Goal: Use online tool/utility: Utilize a website feature to perform a specific function

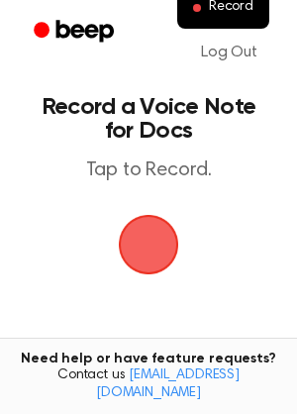
click at [153, 242] on span "button" at bounding box center [148, 244] width 102 height 102
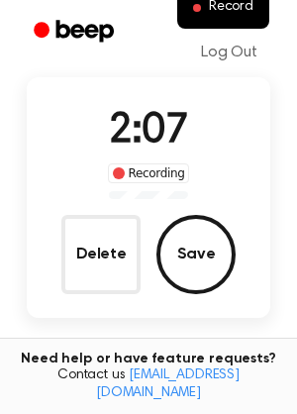
scroll to position [115, 0]
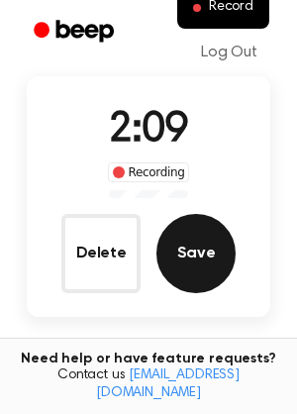
click at [193, 255] on button "Save" at bounding box center [195, 253] width 79 height 79
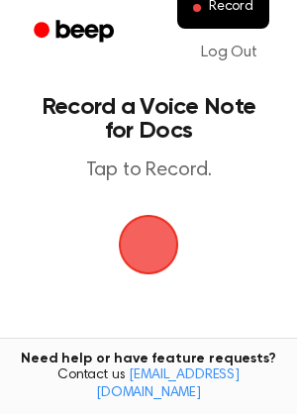
click at [137, 229] on span "button" at bounding box center [149, 245] width 60 height 60
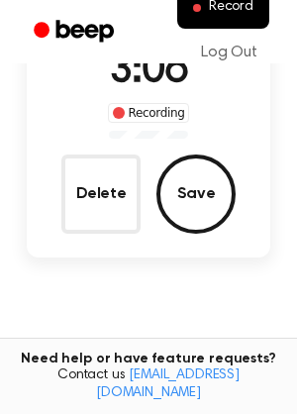
scroll to position [174, 0]
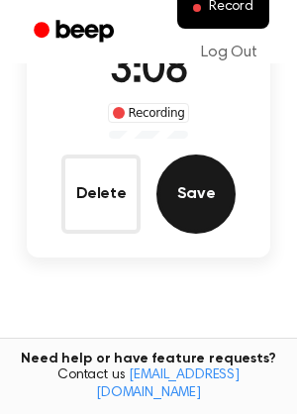
click at [194, 185] on button "Save" at bounding box center [195, 193] width 79 height 79
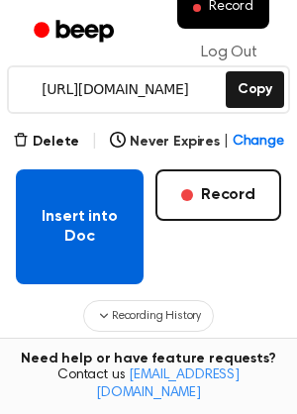
scroll to position [289, 0]
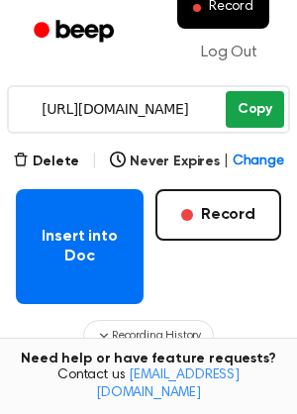
click at [257, 113] on button "Copy" at bounding box center [255, 109] width 58 height 37
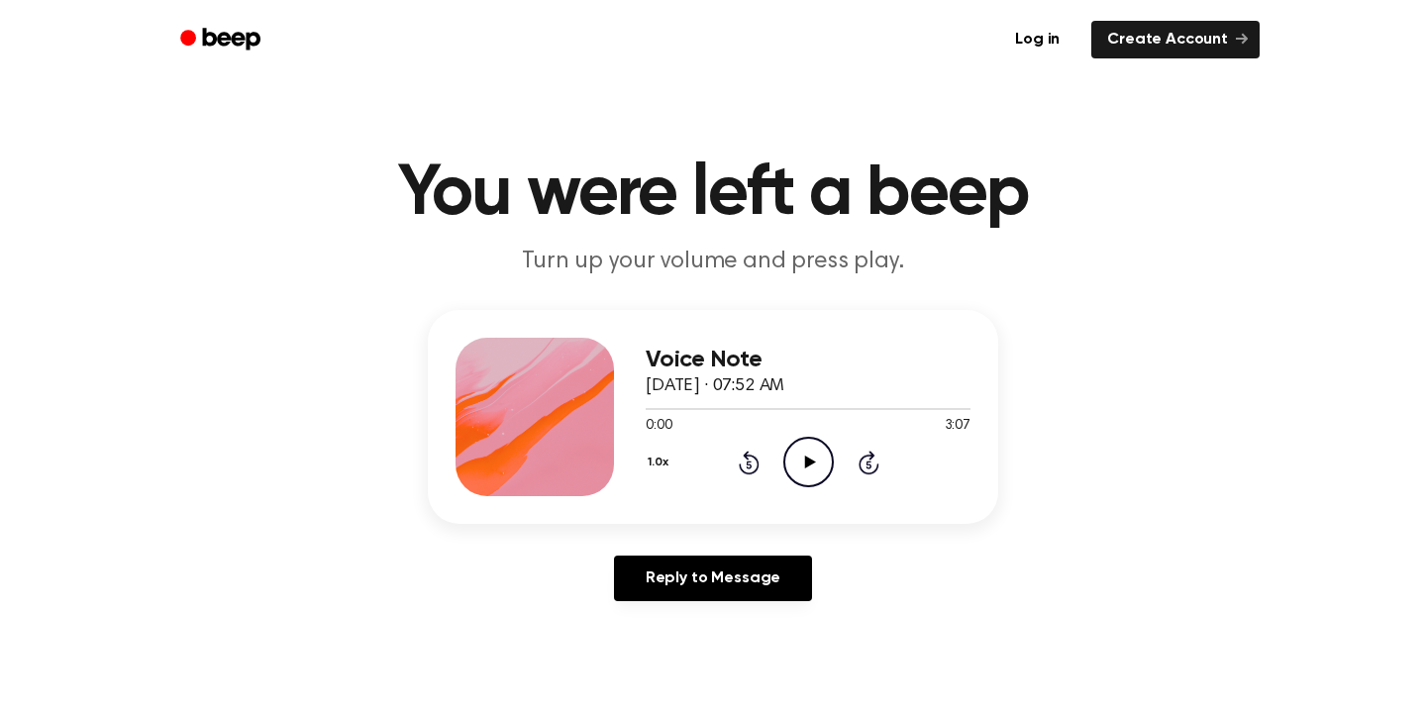
click at [811, 453] on icon "Play Audio" at bounding box center [808, 462] width 50 height 50
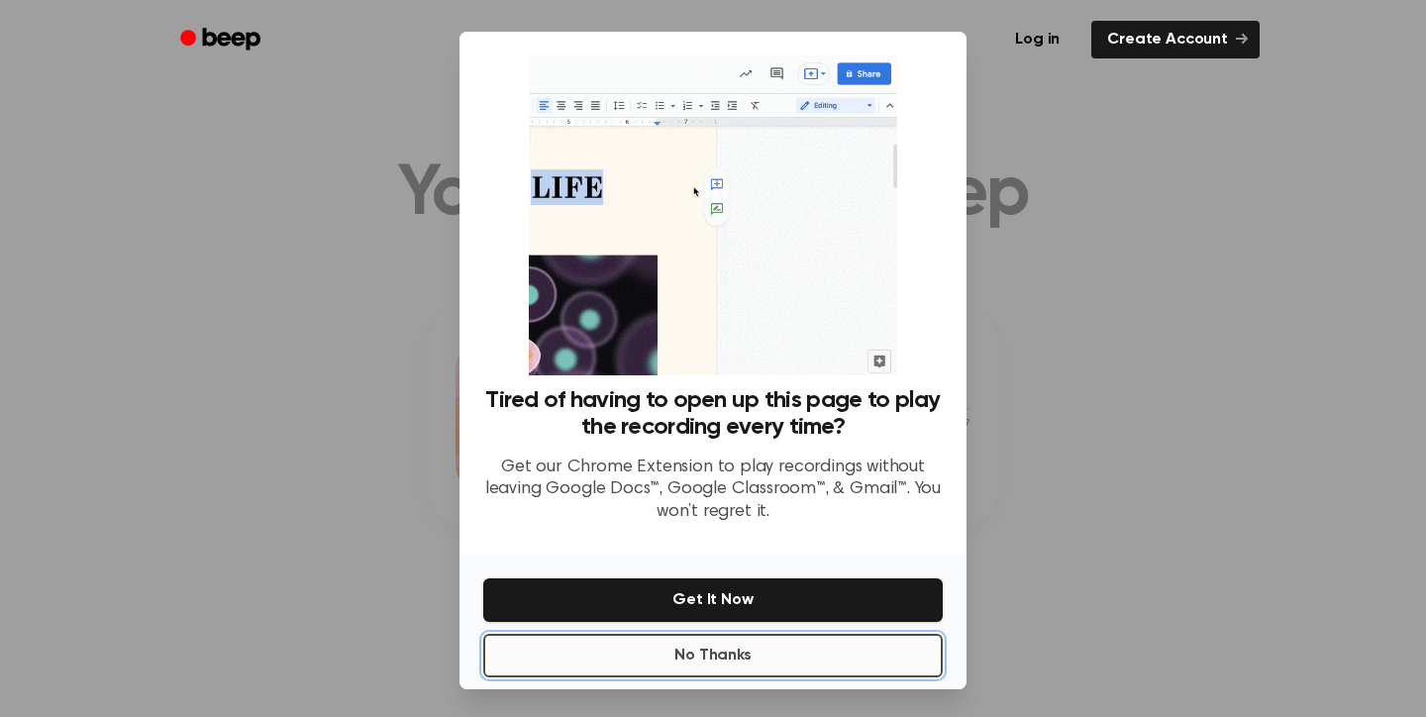
click at [727, 657] on button "No Thanks" at bounding box center [712, 656] width 459 height 44
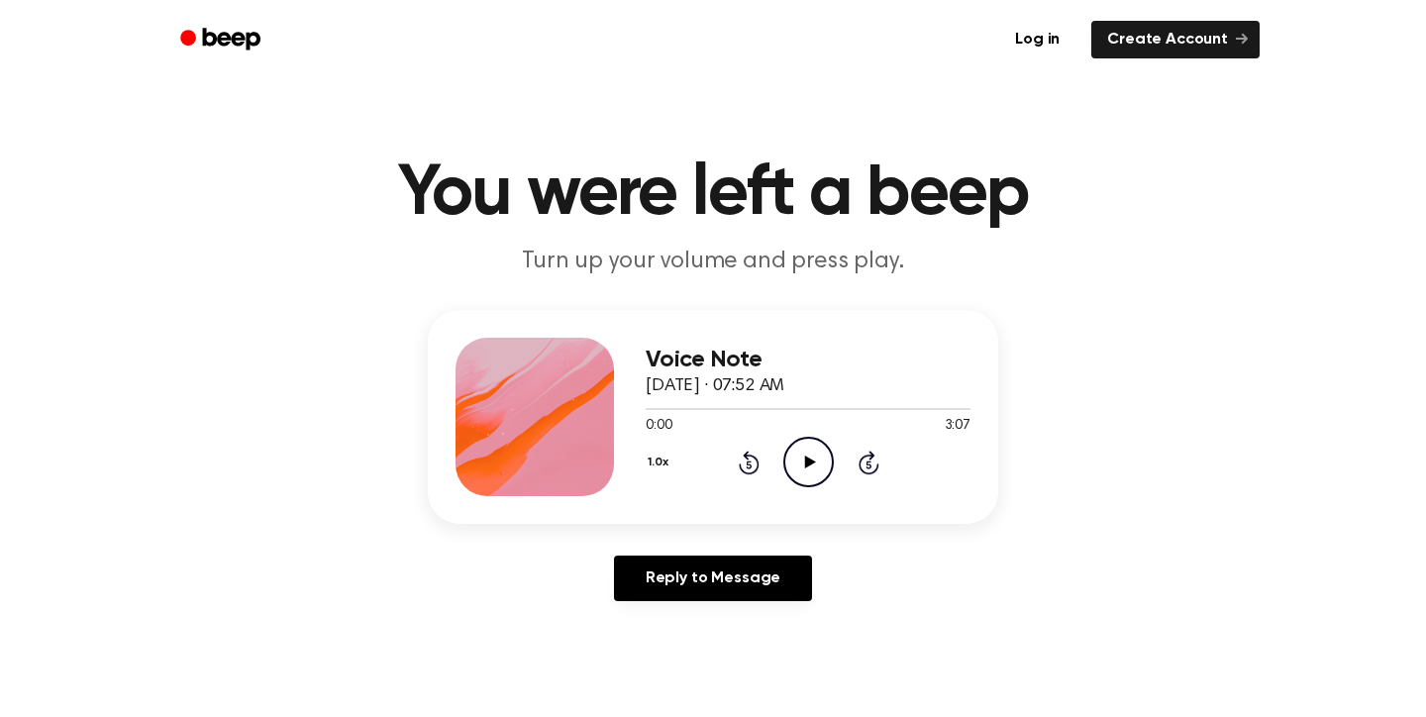
click at [803, 470] on icon "Play Audio" at bounding box center [808, 462] width 50 height 50
click at [799, 460] on icon "Play Audio" at bounding box center [808, 462] width 50 height 50
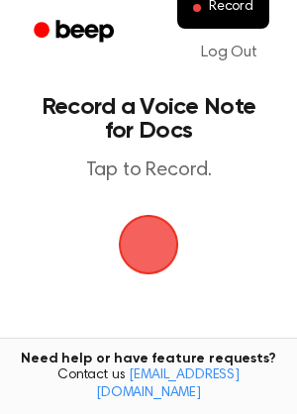
click at [131, 248] on span "button" at bounding box center [148, 244] width 55 height 55
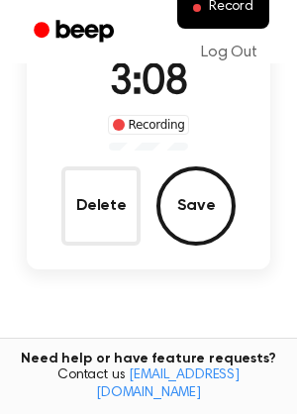
scroll to position [164, 0]
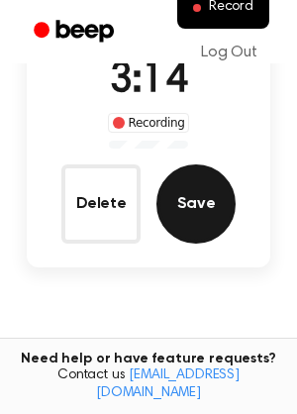
click at [194, 216] on button "Save" at bounding box center [195, 203] width 79 height 79
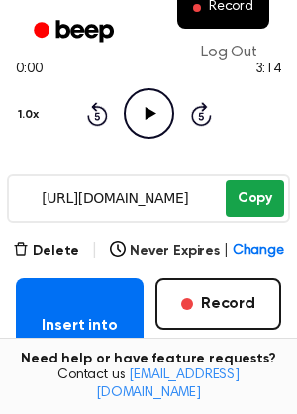
scroll to position [196, 0]
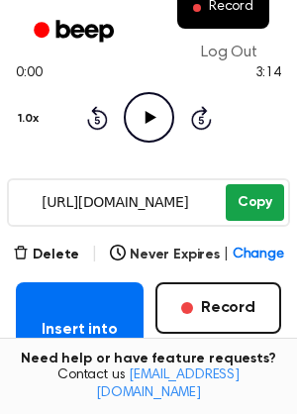
click at [260, 191] on button "Copy" at bounding box center [255, 202] width 58 height 37
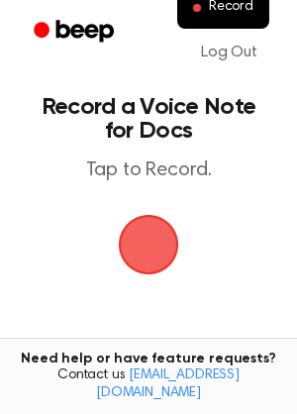
click at [145, 238] on span "button" at bounding box center [148, 244] width 55 height 55
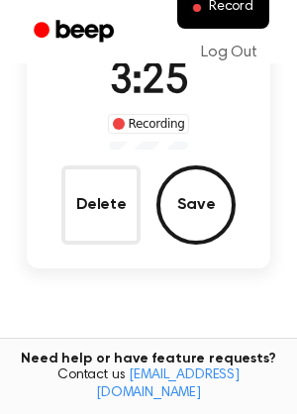
scroll to position [168, 0]
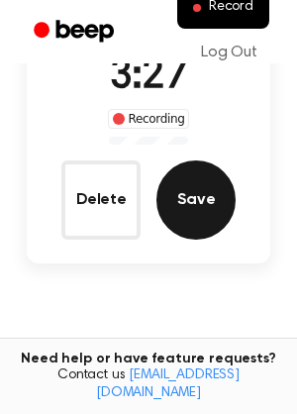
click at [190, 187] on button "Save" at bounding box center [195, 199] width 79 height 79
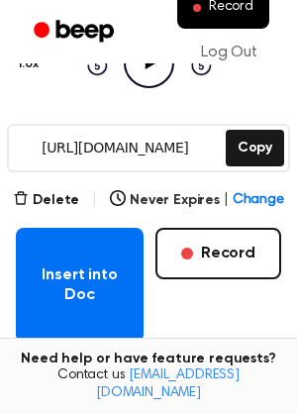
scroll to position [246, 0]
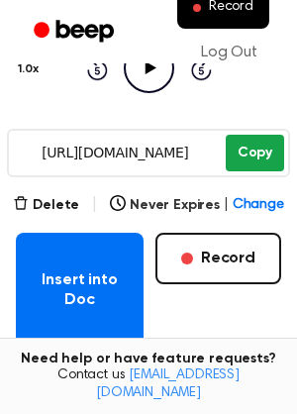
click at [257, 160] on button "Copy" at bounding box center [255, 153] width 58 height 37
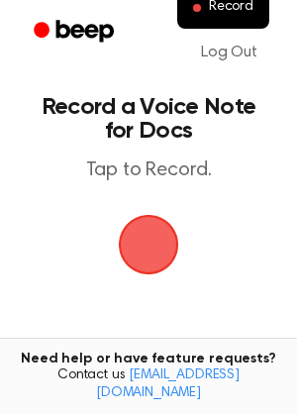
click at [140, 230] on span "button" at bounding box center [148, 244] width 111 height 111
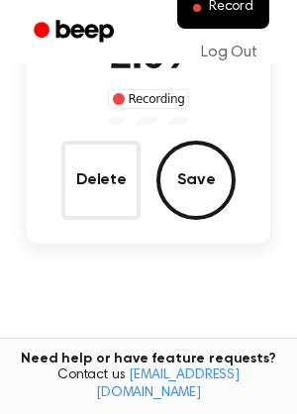
scroll to position [190, 0]
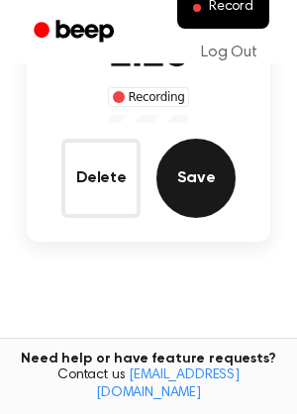
click at [192, 181] on button "Save" at bounding box center [195, 178] width 79 height 79
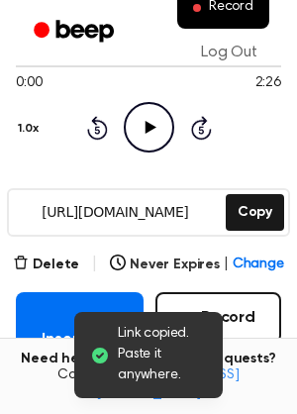
scroll to position [188, 0]
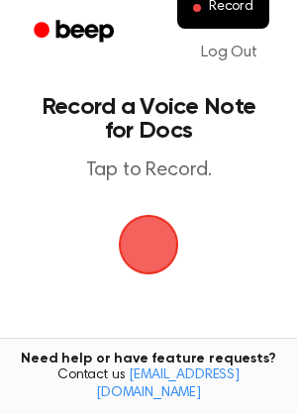
click at [146, 231] on span "button" at bounding box center [148, 244] width 55 height 55
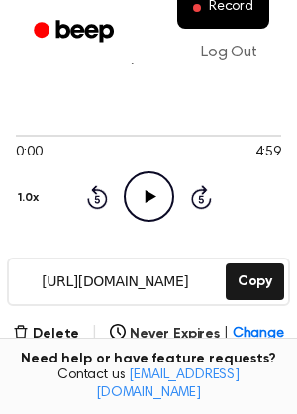
scroll to position [151, 0]
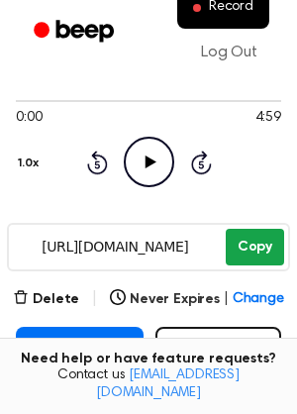
click at [240, 249] on button "Copy" at bounding box center [255, 247] width 58 height 37
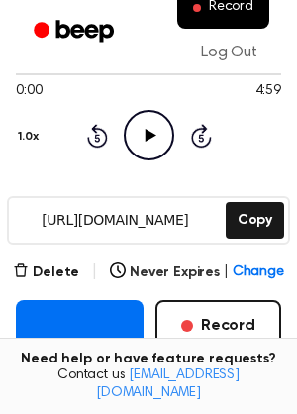
scroll to position [0, 0]
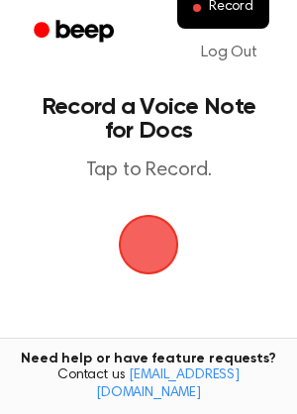
click at [141, 234] on span "button" at bounding box center [148, 244] width 55 height 55
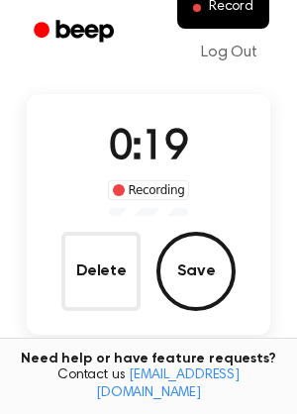
scroll to position [78, 0]
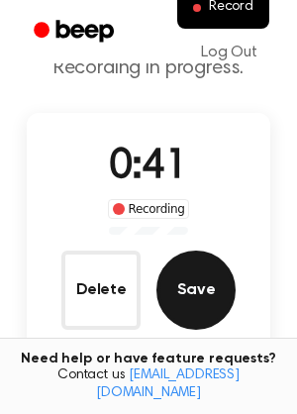
click at [204, 294] on button "Save" at bounding box center [195, 289] width 79 height 79
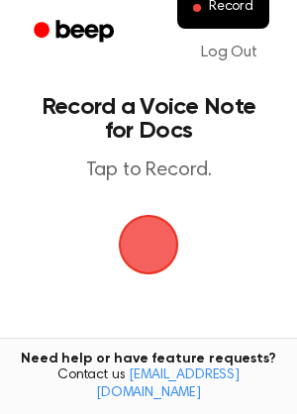
click at [157, 245] on span "button" at bounding box center [148, 244] width 55 height 55
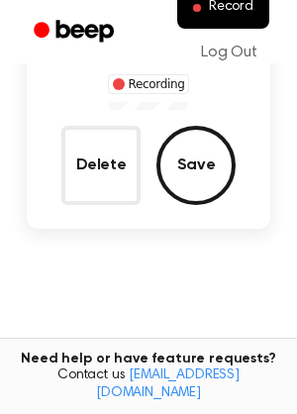
scroll to position [214, 0]
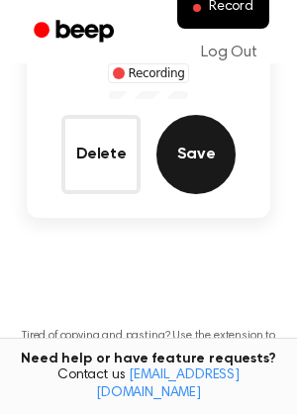
click at [185, 172] on button "Save" at bounding box center [195, 154] width 79 height 79
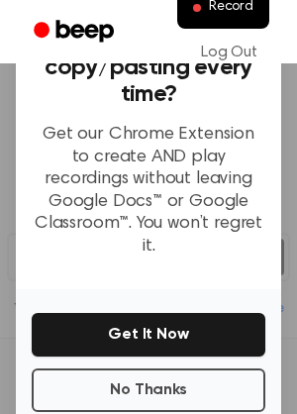
scroll to position [254, 0]
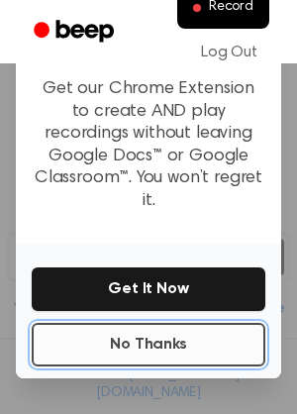
click at [179, 323] on button "No Thanks" at bounding box center [149, 345] width 234 height 44
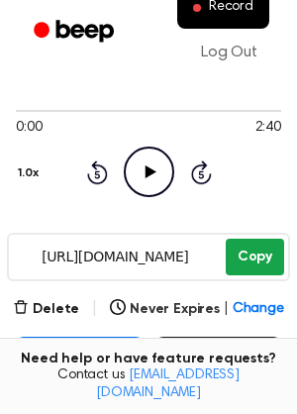
click at [255, 258] on button "Copy" at bounding box center [255, 257] width 58 height 37
